Goal: Download file/media

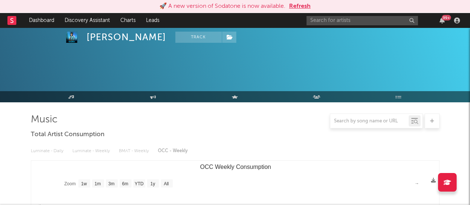
select select "1w"
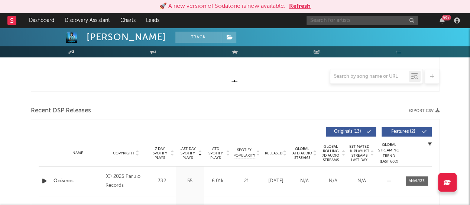
click at [319, 20] on input "text" at bounding box center [361, 20] width 111 height 9
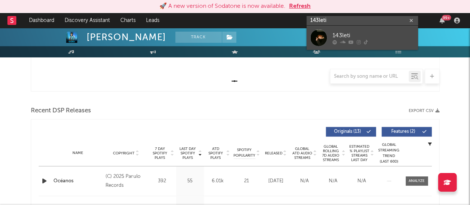
type input "143leti"
click at [324, 37] on div at bounding box center [318, 37] width 17 height 17
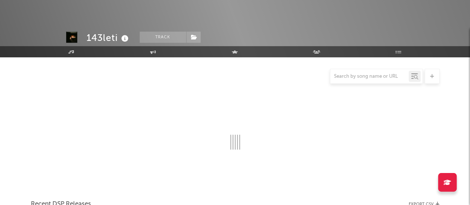
scroll to position [218, 0]
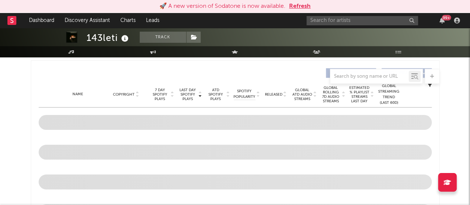
select select "6m"
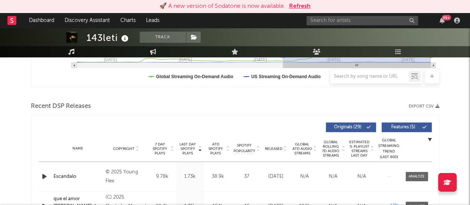
scroll to position [225, 0]
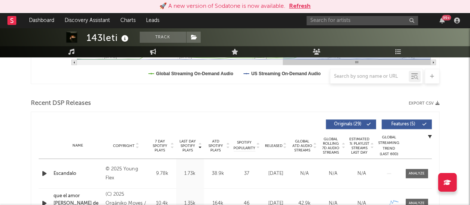
click at [435, 102] on icon "button" at bounding box center [437, 103] width 4 height 4
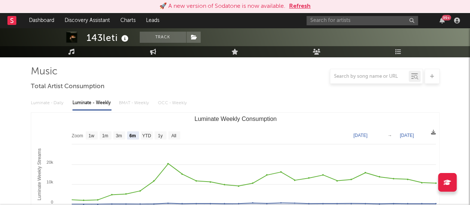
scroll to position [103, 0]
